Goal: Task Accomplishment & Management: Complete application form

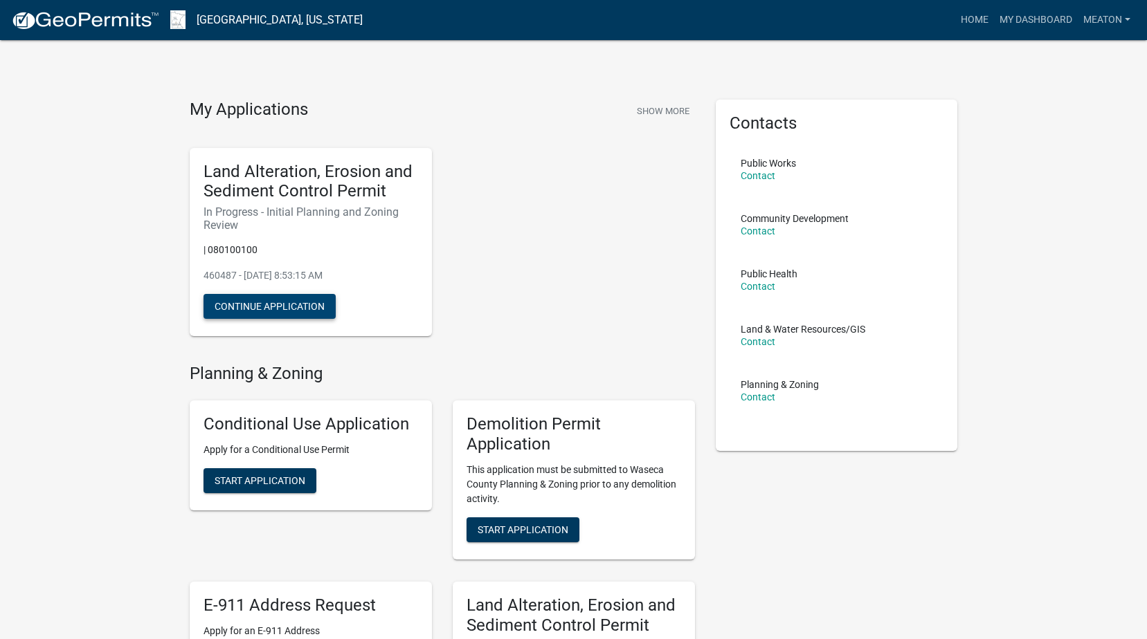
click at [300, 304] on button "Continue Application" at bounding box center [269, 306] width 132 height 25
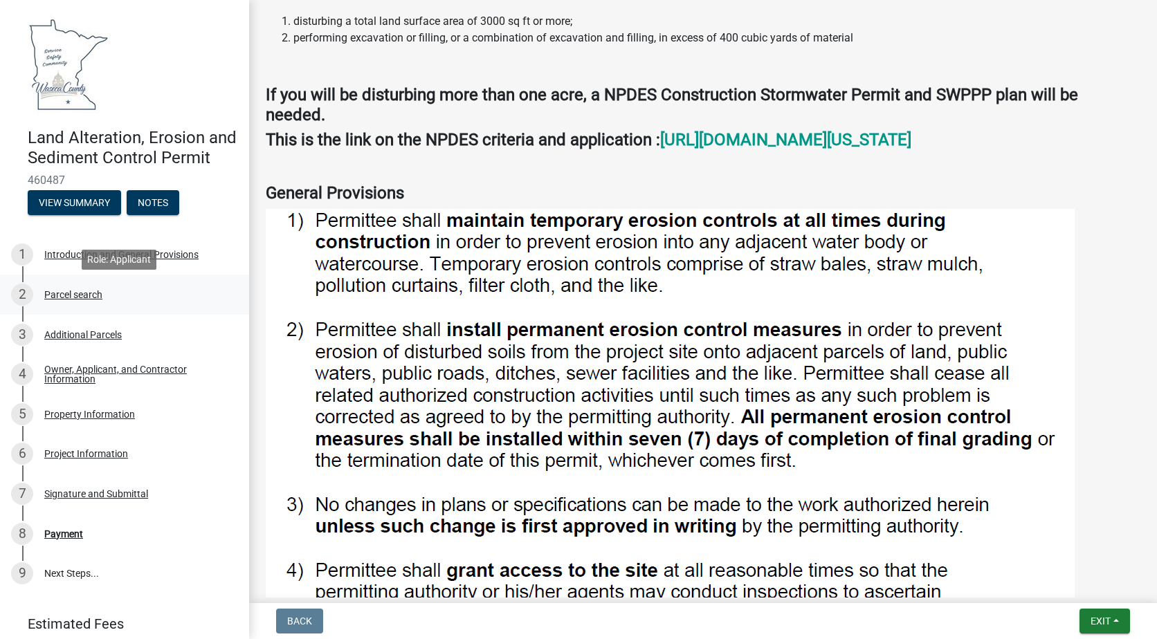
scroll to position [69, 0]
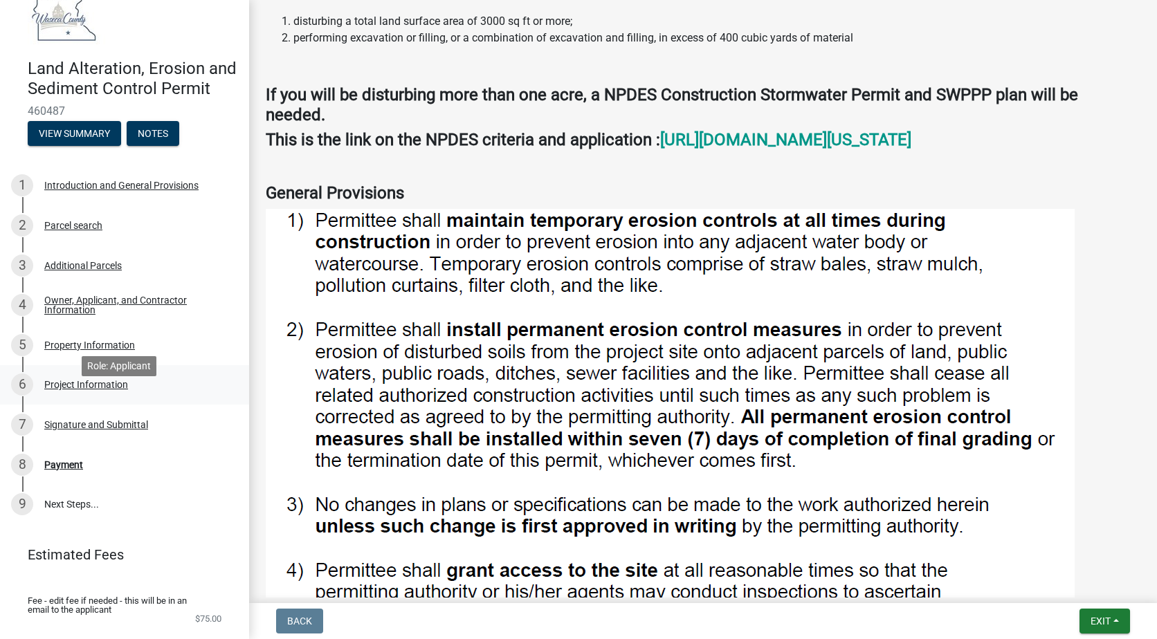
click at [102, 390] on div "Project Information" at bounding box center [86, 385] width 84 height 10
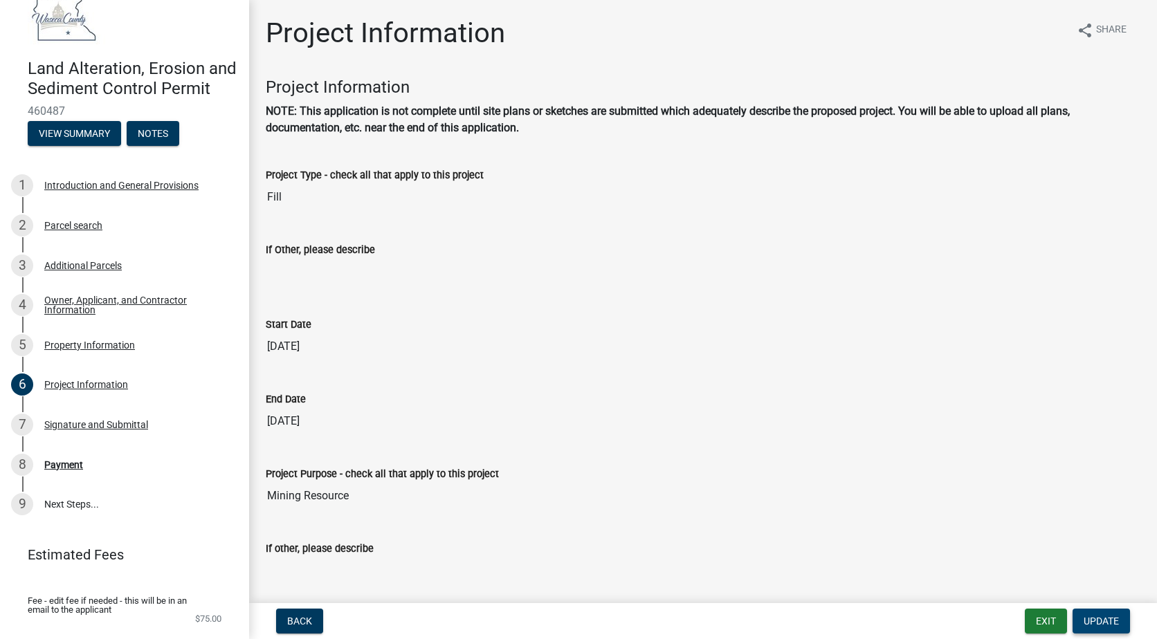
click at [1122, 621] on button "Update" at bounding box center [1101, 621] width 57 height 25
click at [1105, 621] on span "Update" at bounding box center [1101, 621] width 35 height 11
click at [314, 213] on div "Project Type - check all that apply to this project Fill" at bounding box center [702, 184] width 895 height 75
click at [287, 199] on input "Fill" at bounding box center [703, 197] width 875 height 28
drag, startPoint x: 286, startPoint y: 199, endPoint x: 263, endPoint y: 199, distance: 22.8
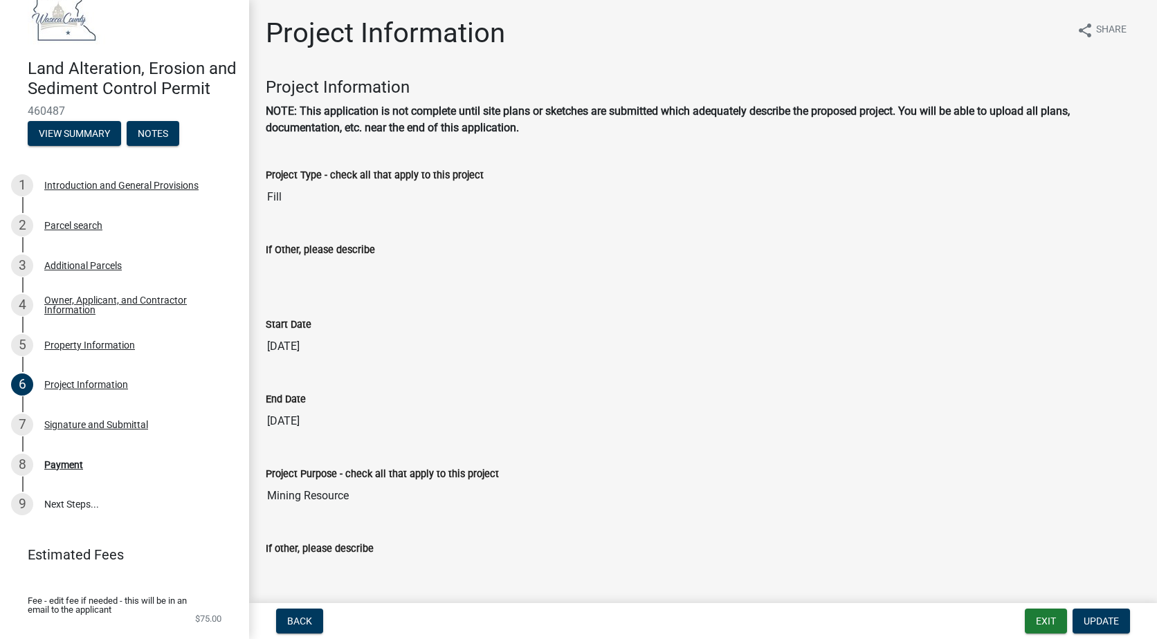
click at [263, 199] on div "Project Type - check all that apply to this project Fill" at bounding box center [702, 184] width 895 height 75
click at [298, 187] on input "Fill" at bounding box center [703, 197] width 875 height 28
click at [298, 198] on input "Fill" at bounding box center [703, 197] width 875 height 28
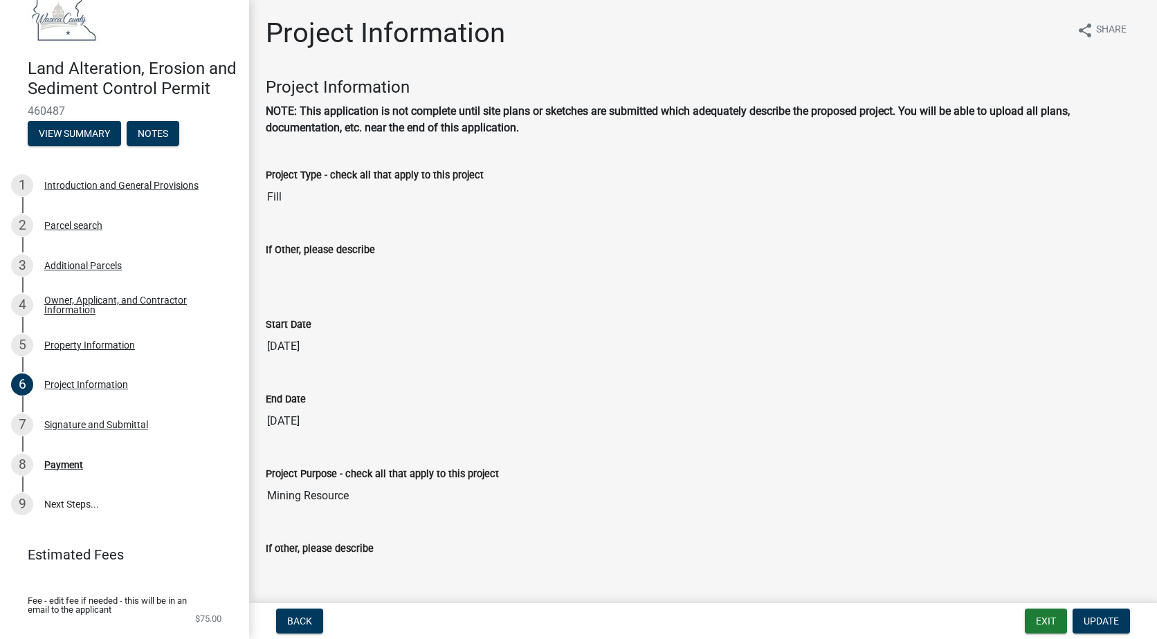
click at [298, 198] on input "Fill" at bounding box center [703, 197] width 875 height 28
click at [1117, 620] on span "Update" at bounding box center [1101, 621] width 35 height 11
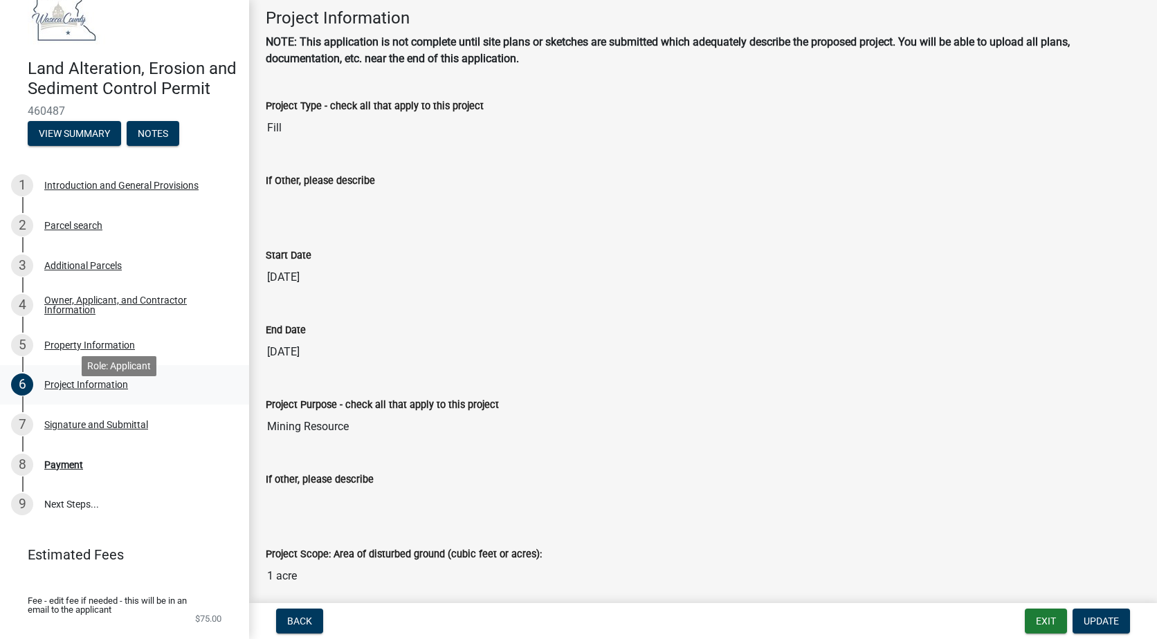
click at [87, 390] on div "Project Information" at bounding box center [86, 385] width 84 height 10
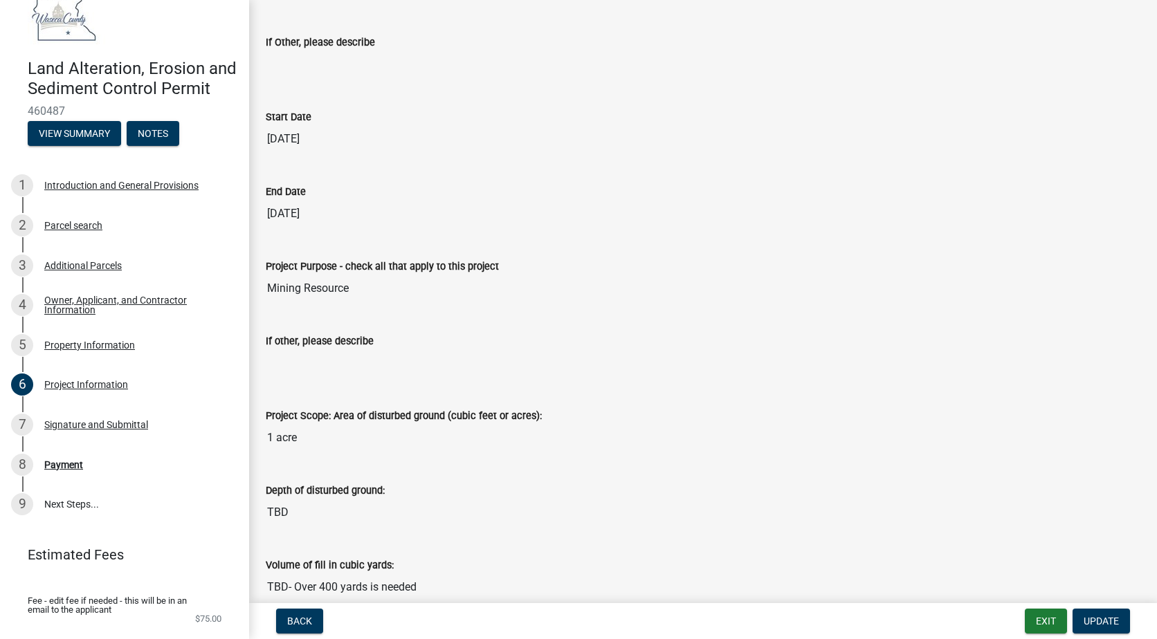
scroll to position [277, 0]
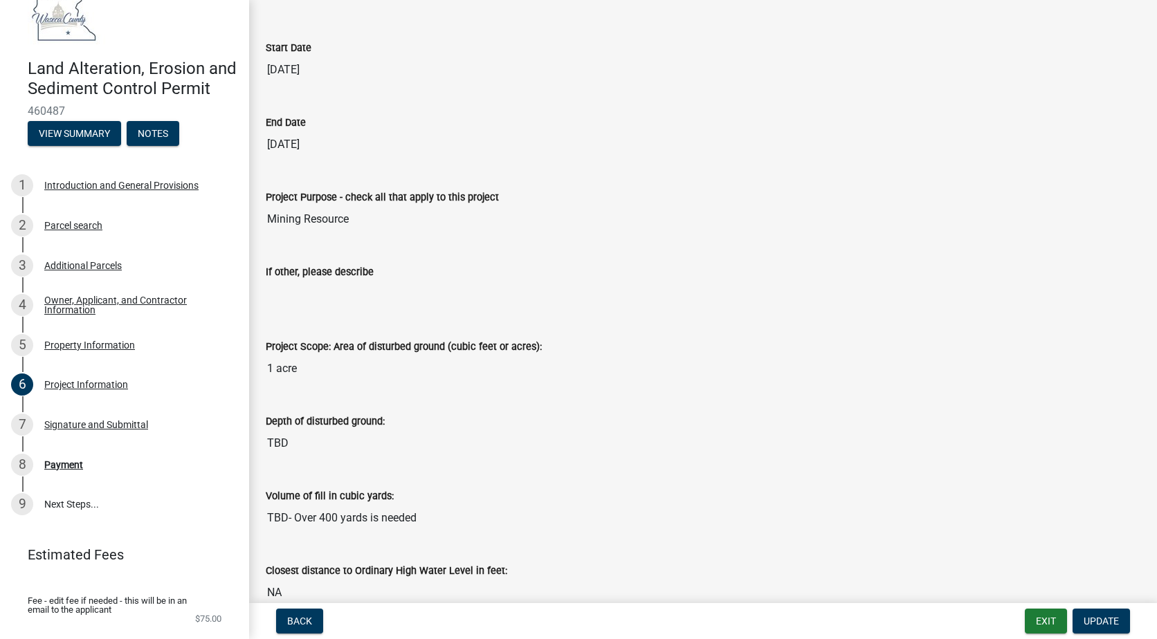
click at [354, 439] on input "TBD" at bounding box center [703, 444] width 875 height 28
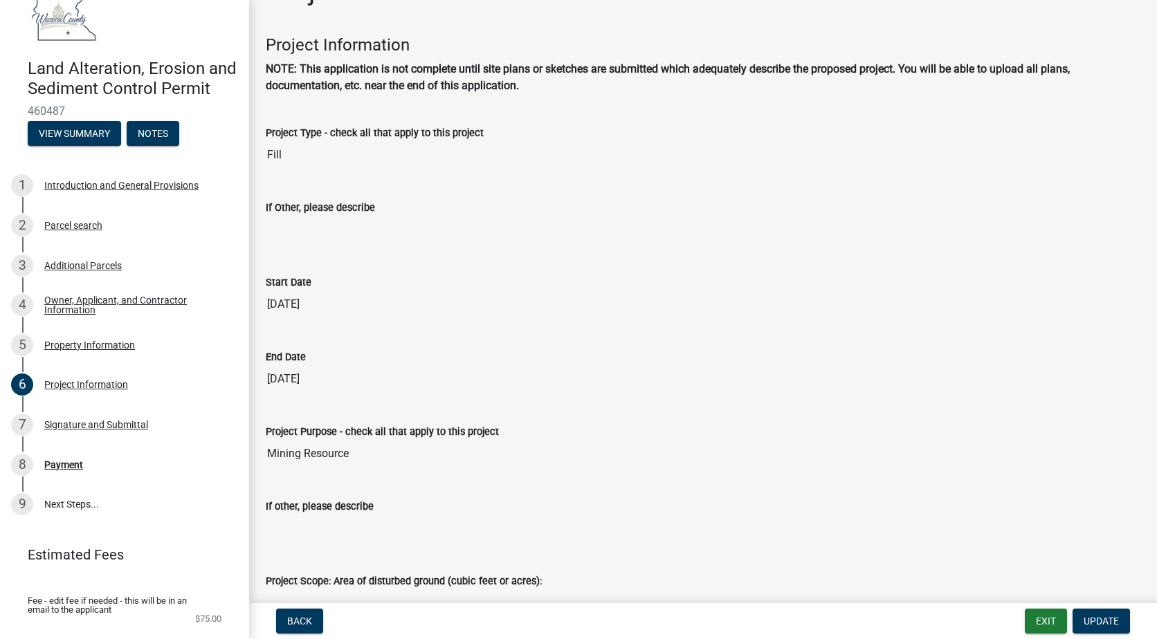
scroll to position [0, 0]
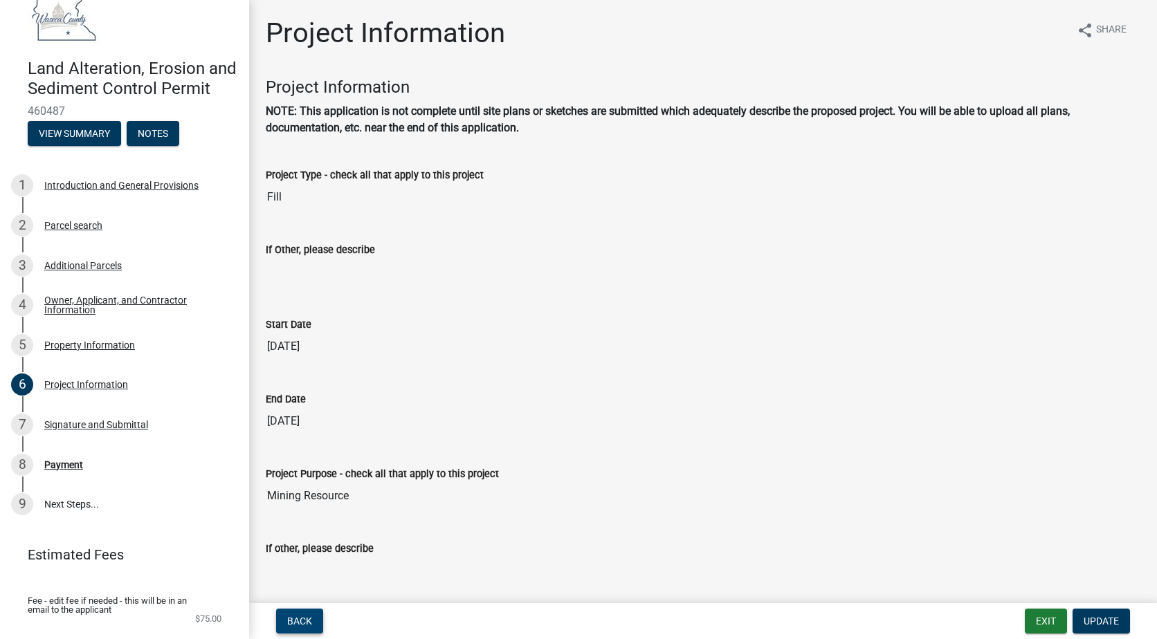
click at [297, 629] on button "Back" at bounding box center [299, 621] width 47 height 25
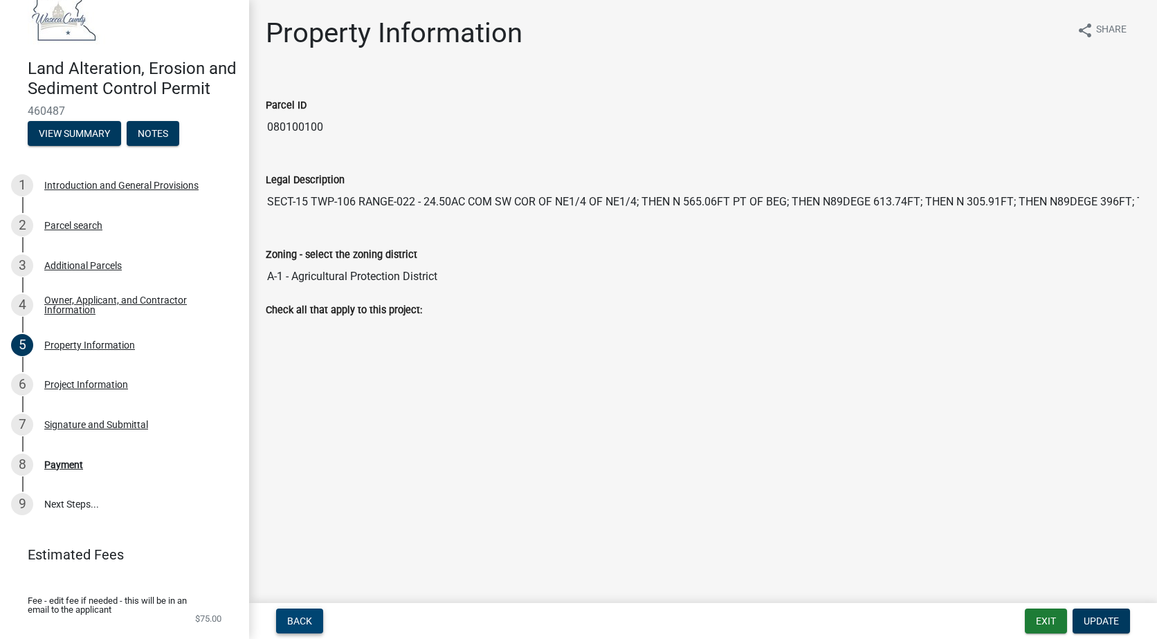
click at [299, 631] on button "Back" at bounding box center [299, 621] width 47 height 25
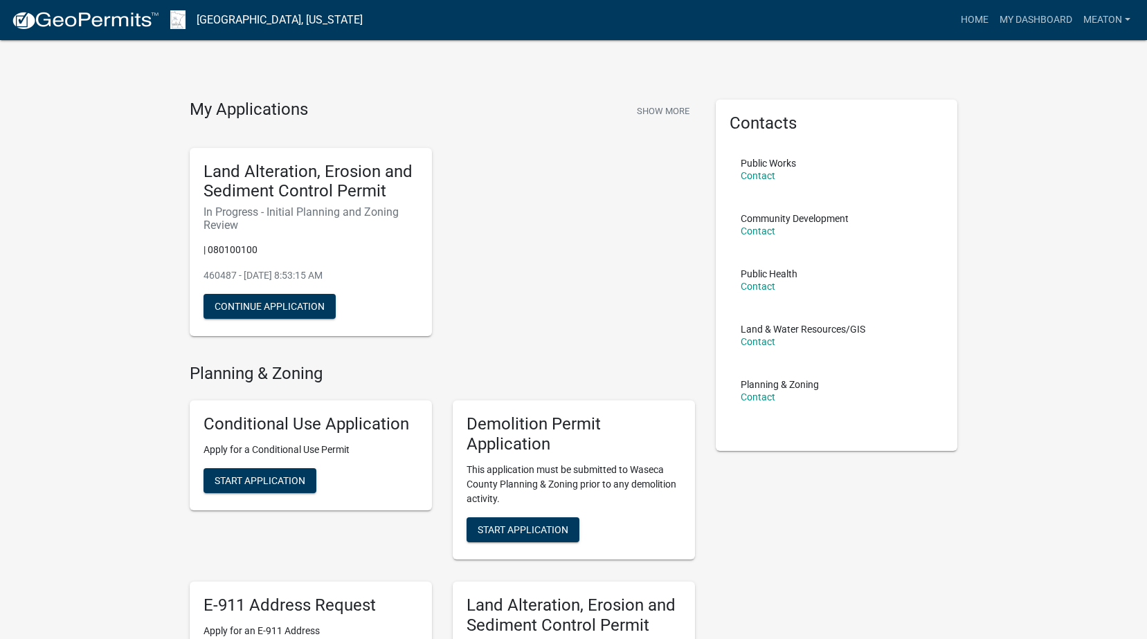
click at [538, 293] on div "Land Alteration, Erosion and Sediment Control Permit In Progress - Initial Plan…" at bounding box center [442, 242] width 526 height 211
click at [509, 243] on div "Land Alteration, Erosion and Sediment Control Permit In Progress - Initial Plan…" at bounding box center [442, 242] width 526 height 211
click at [604, 188] on div "Land Alteration, Erosion and Sediment Control Permit In Progress - Initial Plan…" at bounding box center [442, 242] width 526 height 211
